Goal: Contribute content: Add original content to the website for others to see

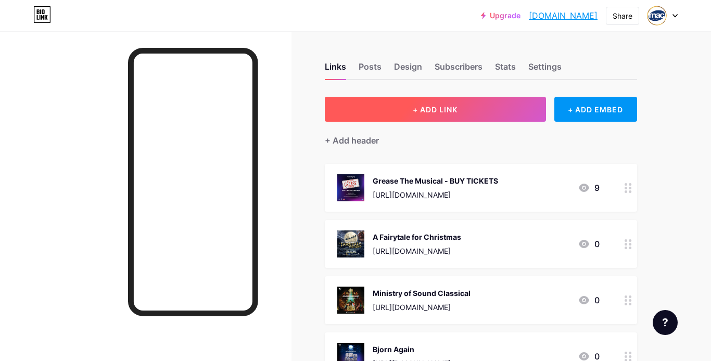
click at [443, 114] on button "+ ADD LINK" at bounding box center [435, 109] width 221 height 25
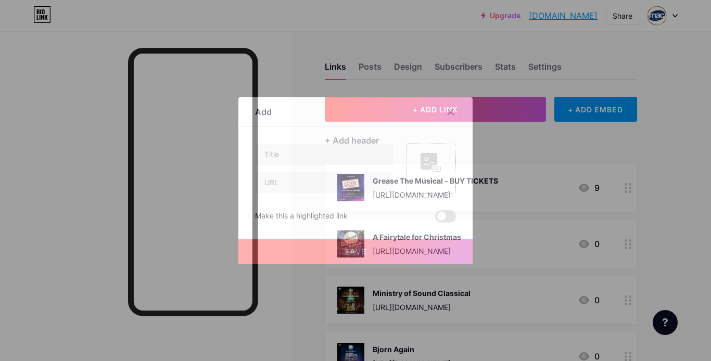
click at [432, 162] on icon at bounding box center [430, 162] width 21 height 19
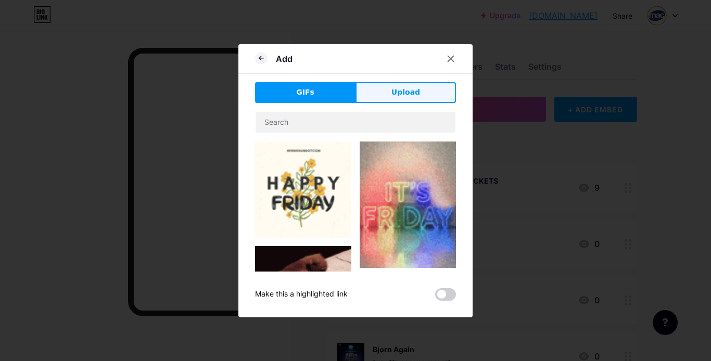
click at [406, 97] on span "Upload" at bounding box center [405, 92] width 29 height 11
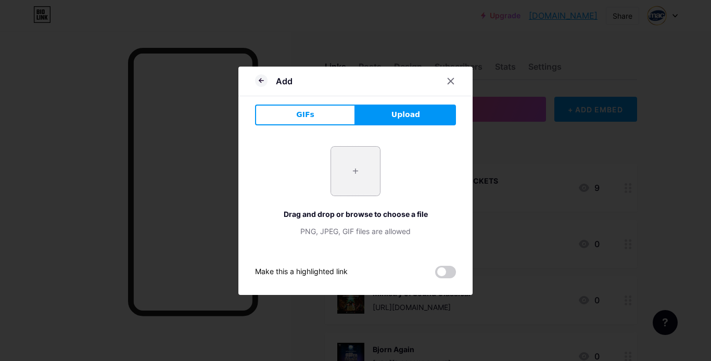
click at [356, 170] on input "file" at bounding box center [355, 171] width 49 height 49
type input "C:\fakepath\SOCIAL MEDIA 1-1 copy-100.jpg"
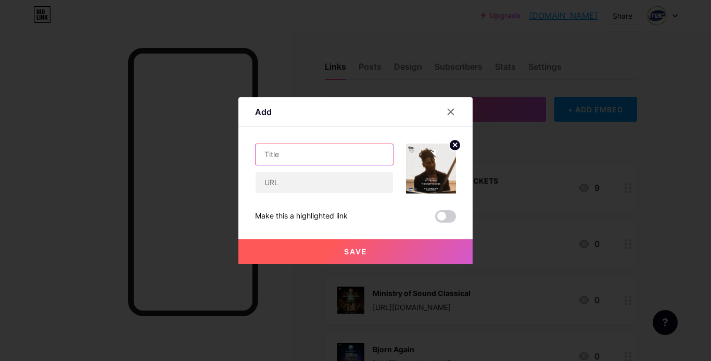
click at [338, 156] on input "text" at bounding box center [323, 154] width 137 height 21
type input "[PERSON_NAME] Live at [GEOGRAPHIC_DATA]"
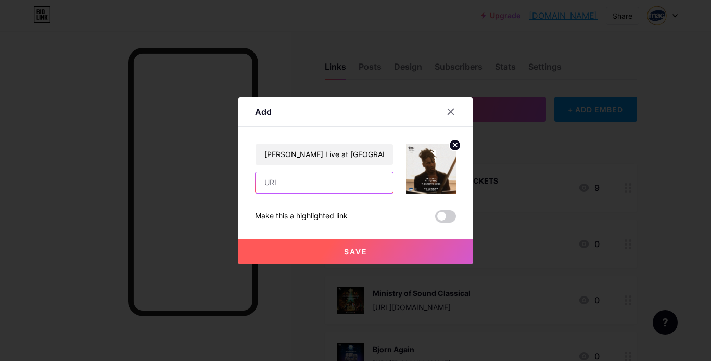
click at [290, 177] on input "text" at bounding box center [323, 182] width 137 height 21
paste input "[URL][DOMAIN_NAME]"
type input "[URL][DOMAIN_NAME]"
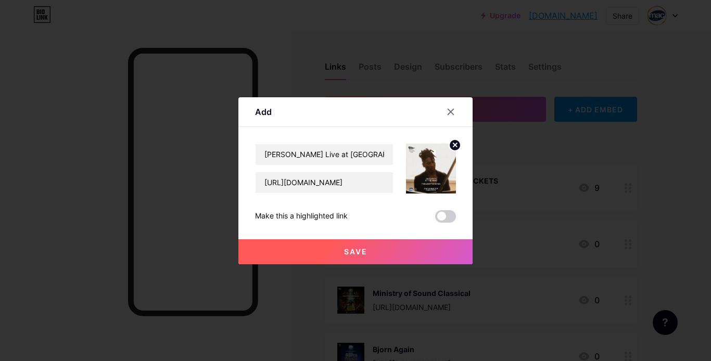
click at [363, 254] on span "Save" at bounding box center [355, 251] width 23 height 9
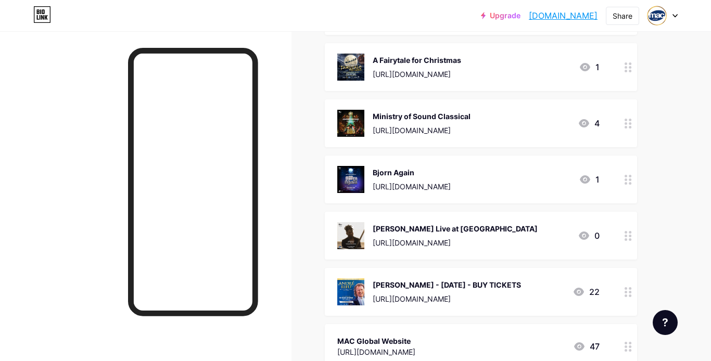
scroll to position [172, 0]
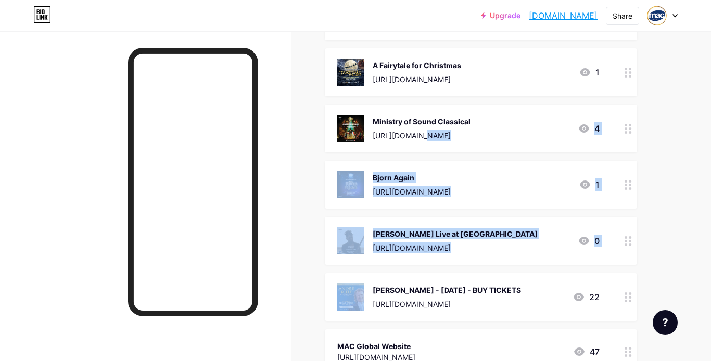
drag, startPoint x: 549, startPoint y: 281, endPoint x: 522, endPoint y: 129, distance: 154.8
click at [522, 128] on span "Grease The Musical - BUY TICKETS [URL][DOMAIN_NAME] 11 A Fairytale for Christma…" at bounding box center [481, 183] width 312 height 382
drag, startPoint x: 613, startPoint y: 281, endPoint x: 615, endPoint y: 255, distance: 26.7
click at [615, 254] on span "Grease The Musical - BUY TICKETS [URL][DOMAIN_NAME] 11 A Fairytale for Christma…" at bounding box center [481, 183] width 312 height 382
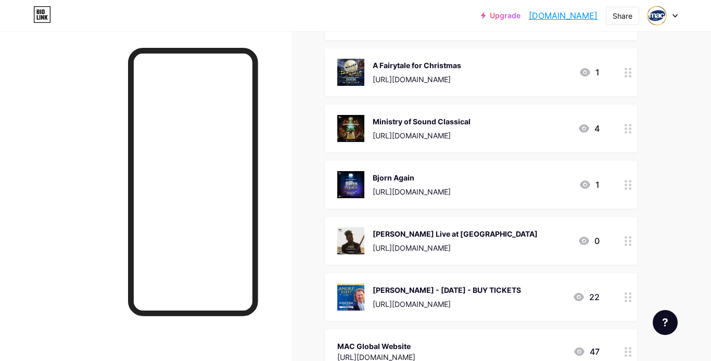
click at [629, 294] on icon at bounding box center [627, 297] width 7 height 10
click at [452, 101] on icon at bounding box center [450, 101] width 8 height 8
drag, startPoint x: 608, startPoint y: 286, endPoint x: 598, endPoint y: 253, distance: 34.1
click at [598, 253] on span "Grease The Musical - BUY TICKETS [URL][DOMAIN_NAME] 11 A Fairytale for Christma…" at bounding box center [481, 183] width 312 height 382
click at [628, 298] on icon at bounding box center [627, 297] width 7 height 10
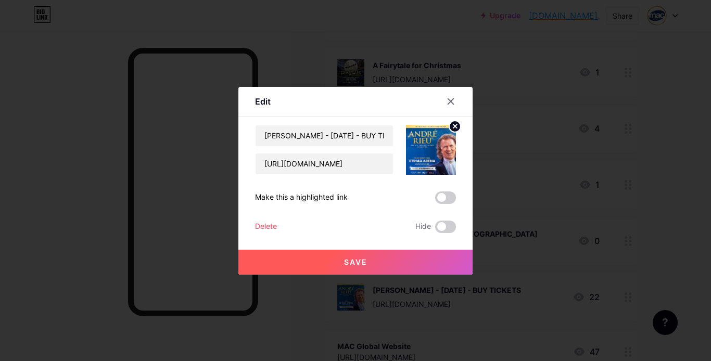
click at [646, 212] on div at bounding box center [355, 180] width 711 height 361
